Goal: Ask a question: Seek information or help from site administrators or community

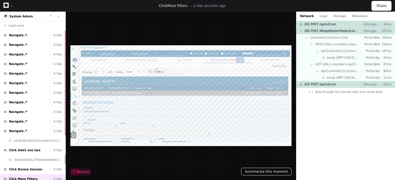
click at [258, 171] on button "Summarize this moment" at bounding box center [266, 172] width 51 height 8
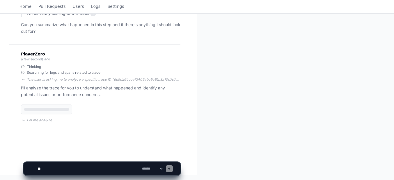
scroll to position [94, 0]
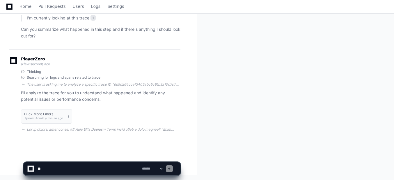
click at [52, 167] on textarea at bounding box center [88, 169] width 104 height 13
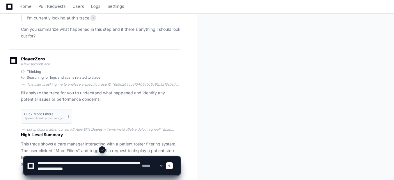
click at [112, 167] on textarea at bounding box center [88, 166] width 104 height 19
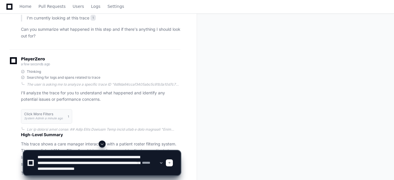
type textarea "**********"
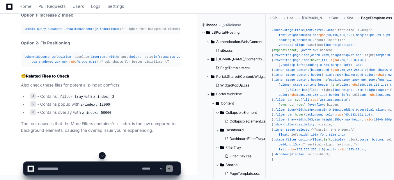
scroll to position [998, 0]
click at [27, 32] on div ".media-query-expander .showHideContents { z-index : 10001 ; /* Higher than back…" at bounding box center [100, 29] width 152 height 5
click at [62, 32] on div ".media-query-expander .showHideContents { z-index : 10001 ; /* Higher than back…" at bounding box center [100, 29] width 152 height 5
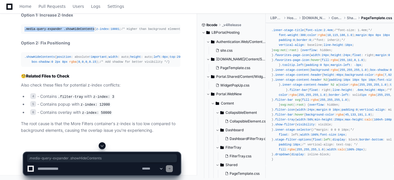
drag, startPoint x: 24, startPoint y: 67, endPoint x: 88, endPoint y: 68, distance: 63.7
click at [88, 32] on div ".media-query-expander .showHideContents { z-index : 10001 ; /* Higher than back…" at bounding box center [100, 29] width 152 height 5
copy div ".media-query-expander .showHideContents"
drag, startPoint x: 31, startPoint y: 73, endPoint x: 55, endPoint y: 74, distance: 24.4
click at [55, 32] on div ".media-query-expander .showHideContents { z-index : 10001 ; /* Higher than back…" at bounding box center [100, 29] width 152 height 5
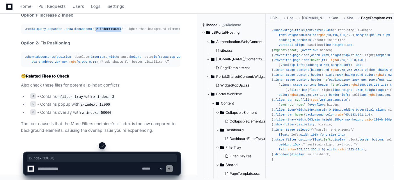
copy div "z-index : 10001 ;"
drag, startPoint x: 24, startPoint y: 88, endPoint x: 64, endPoint y: 87, distance: 39.2
click at [64, 32] on div ".media-query-expander .showHideContents { z-index : 10001 ; /* Higher than back…" at bounding box center [100, 29] width 152 height 5
copy div ".showHideContents :before"
drag, startPoint x: 30, startPoint y: 93, endPoint x: 56, endPoint y: 93, distance: 25.6
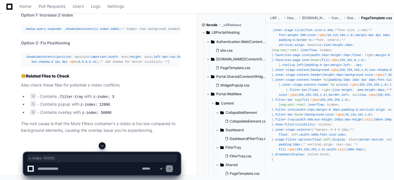
click at [56, 32] on div ".media-query-expander .showHideContents { z-index : 10001 ; /* Higher than back…" at bounding box center [100, 29] width 152 height 5
copy div "z-index : 10000 ;"
drag, startPoint x: 31, startPoint y: 124, endPoint x: 55, endPoint y: 124, distance: 24.4
click at [55, 65] on div ".showHideContents { position : absolute !important ; width : auto; height : aut…" at bounding box center [100, 60] width 152 height 10
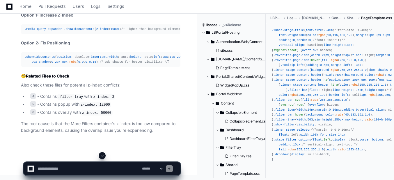
drag, startPoint x: 55, startPoint y: 124, endPoint x: 45, endPoint y: 69, distance: 55.8
click at [45, 59] on span ".showHideContents" at bounding box center [39, 56] width 31 height 3
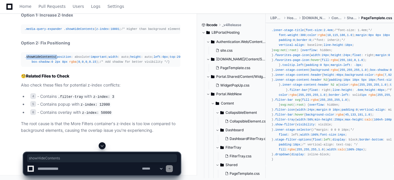
copy div "showHideContents"
drag, startPoint x: 31, startPoint y: 124, endPoint x: 56, endPoint y: 124, distance: 24.7
click at [56, 65] on div ".showHideContents { position : absolute !important ; width : auto; height : aut…" at bounding box center [100, 60] width 152 height 10
copy div "z-index : 10001 ;"
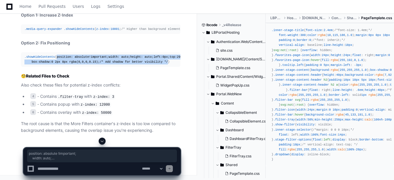
drag, startPoint x: 30, startPoint y: 43, endPoint x: 161, endPoint y: 97, distance: 141.3
click at [161, 65] on div ".showHideContents { position : absolute !important ; width : auto; height : aut…" at bounding box center [100, 60] width 152 height 10
copy div "position : absolute !important ; width : auto; height : auto; left : 0px ; top …"
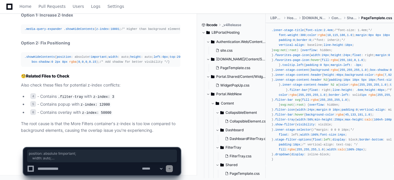
click at [85, 164] on textarea at bounding box center [88, 169] width 104 height 13
click at [93, 169] on textarea at bounding box center [88, 169] width 104 height 13
click at [89, 169] on textarea at bounding box center [88, 169] width 104 height 13
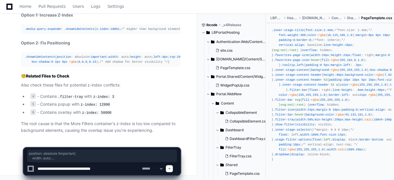
click at [87, 169] on textarea at bounding box center [88, 169] width 104 height 13
click at [40, 169] on textarea at bounding box center [88, 169] width 104 height 13
click at [90, 168] on textarea at bounding box center [88, 169] width 104 height 13
click at [112, 169] on textarea at bounding box center [88, 169] width 104 height 13
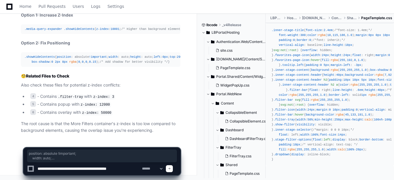
paste textarea "**********"
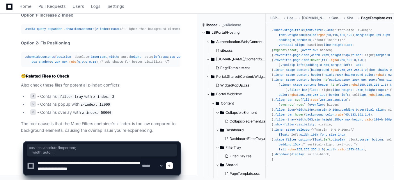
type textarea "**********"
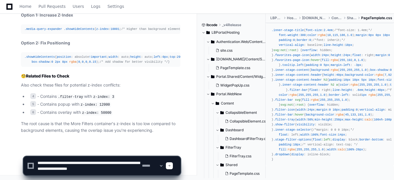
click at [171, 165] on span at bounding box center [169, 166] width 3 height 3
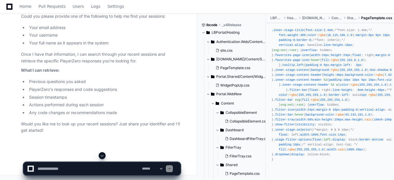
scroll to position [1408, 0]
click at [78, 166] on textarea at bounding box center [88, 169] width 104 height 13
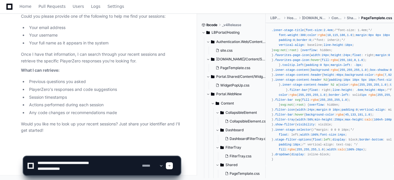
type textarea "**********"
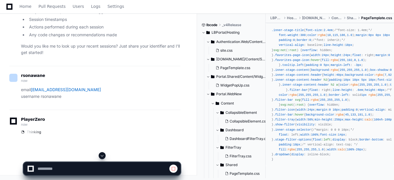
click at [71, 15] on li "PlayerZero's responses and code suggestions" at bounding box center [103, 11] width 153 height 7
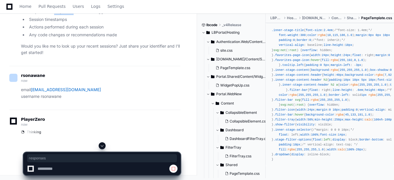
click at [71, 15] on li "PlayerZero's responses and code suggestions" at bounding box center [103, 11] width 153 height 7
copy ul "PlayerZero's responses and code suggestions"
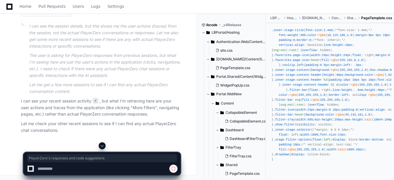
scroll to position [1702, 0]
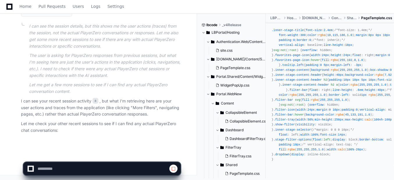
click at [122, 124] on p "Let me check your other recent sessions to see if I can find any actual PlayerZ…" at bounding box center [100, 127] width 159 height 13
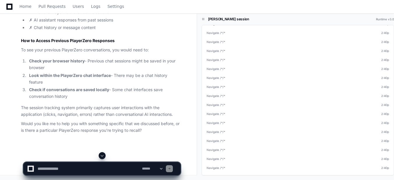
scroll to position [1904, 0]
click at [66, 166] on textarea at bounding box center [88, 169] width 104 height 13
paste textarea "**********"
type textarea "**********"
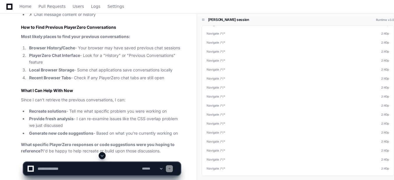
scroll to position [2086, 0]
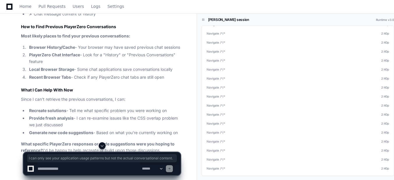
drag, startPoint x: 56, startPoint y: 72, endPoint x: 96, endPoint y: 77, distance: 40.4
drag, startPoint x: 96, startPoint y: 77, endPoint x: 83, endPoint y: 80, distance: 13.2
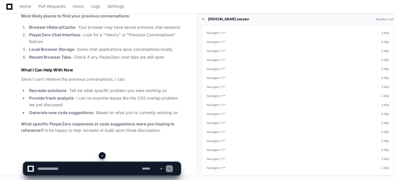
scroll to position [2151, 0]
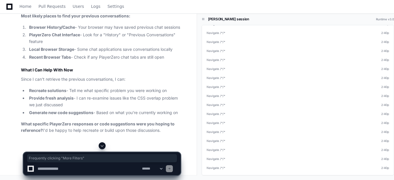
drag, startPoint x: 29, startPoint y: 48, endPoint x: 96, endPoint y: 47, distance: 66.6
copy strong "Frequently clicking "More Filters""
click at [60, 167] on textarea at bounding box center [88, 169] width 104 height 13
paste textarea "**********"
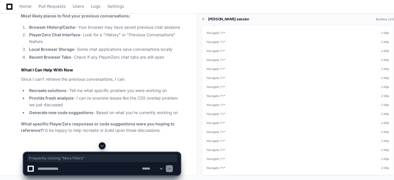
type textarea "**********"
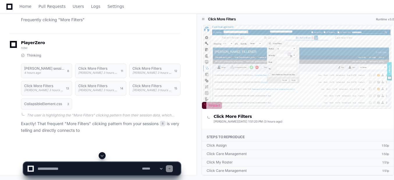
scroll to position [0, 0]
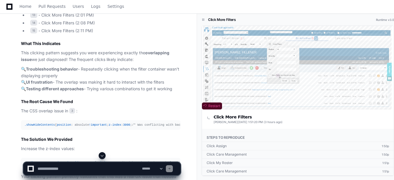
click at [217, 105] on span "Restart" at bounding box center [211, 106] width 17 height 5
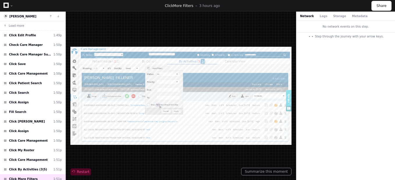
click at [74, 172] on span at bounding box center [74, 172] width 6 height 6
click at [256, 35] on div "Restart" at bounding box center [180, 95] width 221 height 159
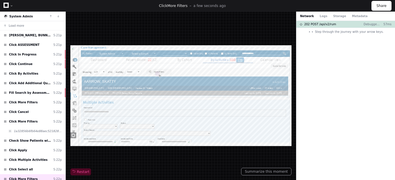
click at [161, 96] on div at bounding box center [180, 95] width 221 height 101
click at [255, 172] on button "Summarize this moment" at bounding box center [266, 172] width 51 height 8
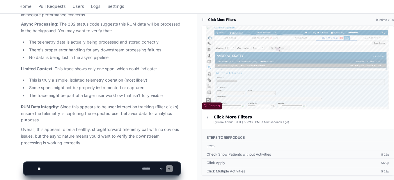
scroll to position [285, 0]
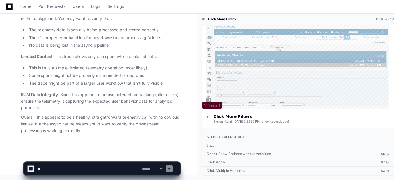
click at [219, 108] on span "Restart" at bounding box center [211, 105] width 17 height 5
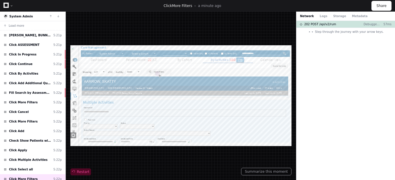
click at [79, 170] on span "Restart" at bounding box center [80, 172] width 17 height 5
click at [265, 172] on button "Summarize this moment" at bounding box center [266, 172] width 51 height 8
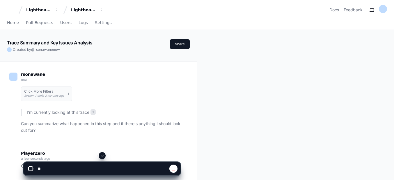
scroll to position [94, 0]
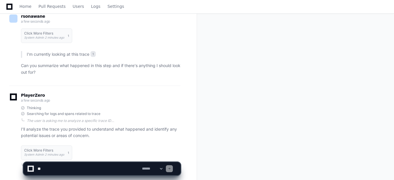
scroll to position [94, 0]
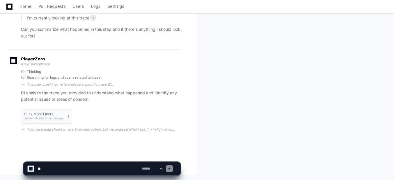
click at [63, 169] on textarea at bounding box center [88, 169] width 104 height 13
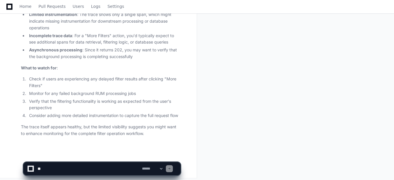
scroll to position [377, 0]
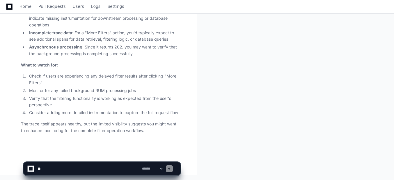
click at [70, 170] on textarea at bounding box center [88, 169] width 104 height 13
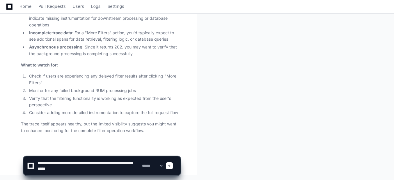
type textarea "**********"
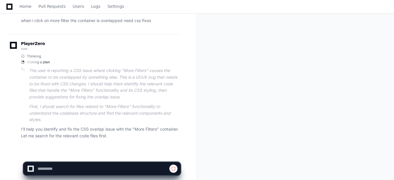
scroll to position [529, 0]
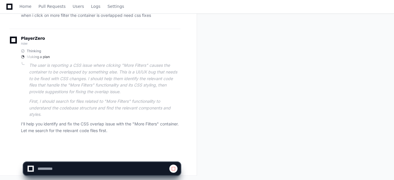
click at [86, 109] on p "First, I should search for files related to "More Filters" functionality to und…" at bounding box center [104, 108] width 151 height 20
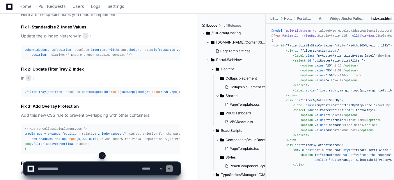
scroll to position [915, 0]
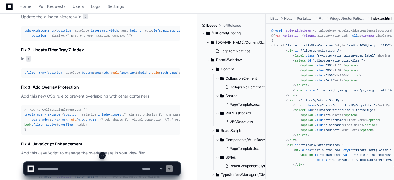
click at [46, 31] on span ".showHideContents" at bounding box center [39, 30] width 31 height 3
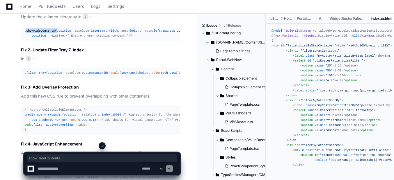
click at [46, 31] on span ".showHideContents" at bounding box center [39, 30] width 31 height 3
copy div "showHideContents"
drag, startPoint x: 31, startPoint y: 85, endPoint x: 54, endPoint y: 85, distance: 22.7
click at [54, 38] on div ".showHideContents { position : absolute !important ; width : auto; height : aut…" at bounding box center [100, 33] width 152 height 10
copy div "z-index : 9999 ;"
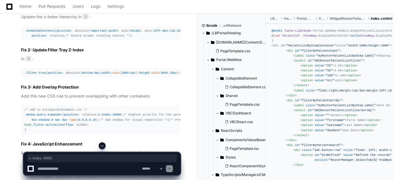
drag, startPoint x: 31, startPoint y: 111, endPoint x: 54, endPoint y: 111, distance: 22.7
click at [54, 38] on div ".showHideContents { position : absolute !important ; width : auto; height : aut…" at bounding box center [100, 33] width 152 height 10
copy div "z-index : 9999 ;"
drag, startPoint x: 23, startPoint y: 101, endPoint x: 52, endPoint y: 101, distance: 29.1
click at [52, 41] on pre ".showHideContents { position : absolute !important ; width : auto; height : aut…" at bounding box center [100, 33] width 159 height 15
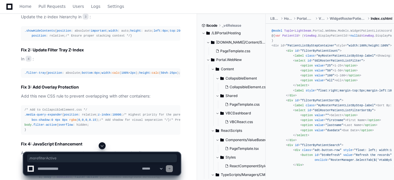
copy span ".morefilterActive"
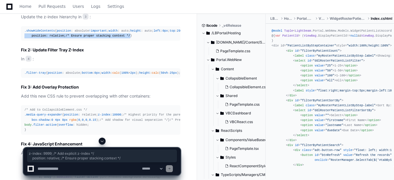
drag, startPoint x: 31, startPoint y: 111, endPoint x: 128, endPoint y: 114, distance: 97.1
click at [128, 38] on div ".showHideContents { position : absolute !important ; width : auto; height : aut…" at bounding box center [100, 33] width 152 height 10
copy div "z-index : 9999 ; /* Add explicit z-index */ position : relative; /* Ensure prop…"
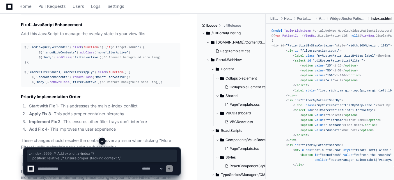
scroll to position [1037, 0]
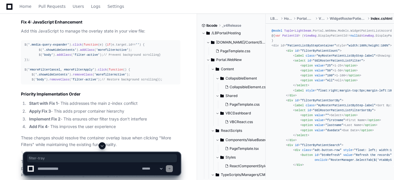
drag, startPoint x: 26, startPoint y: 35, endPoint x: 44, endPoint y: 35, distance: 17.4
copy span "filter-tray"
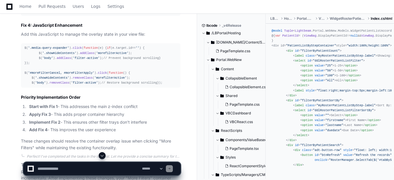
scroll to position [1033, 0]
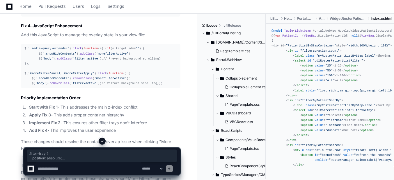
drag, startPoint x: 32, startPoint y: 89, endPoint x: 25, endPoint y: 40, distance: 49.9
copy div ".filter-tray { position : absolute; bottom : 0px ; width : calc ( 100% + 2px );…"
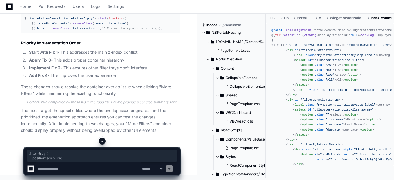
scroll to position [1116, 0]
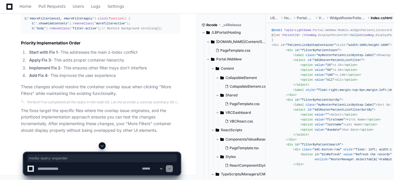
drag, startPoint x: 26, startPoint y: 47, endPoint x: 59, endPoint y: 47, distance: 32.6
copy span "media-query-expander"
drag, startPoint x: 30, startPoint y: 57, endPoint x: 57, endPoint y: 58, distance: 26.8
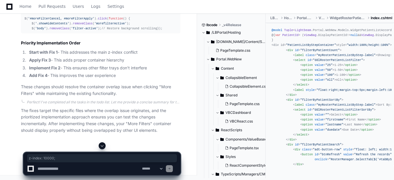
copy div "z-index : 10000 ;"
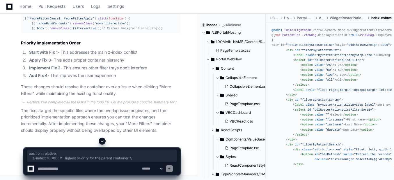
drag, startPoint x: 30, startPoint y: 52, endPoint x: 139, endPoint y: 57, distance: 108.8
copy div "position : relative; z-index : 10000 ; /* Highest priority for the parent conta…"
drag, startPoint x: 31, startPoint y: 67, endPoint x: 165, endPoint y: 73, distance: 134.4
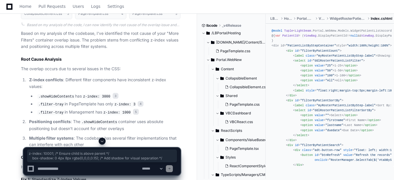
scroll to position [742, 0]
